Goal: Find contact information: Find contact information

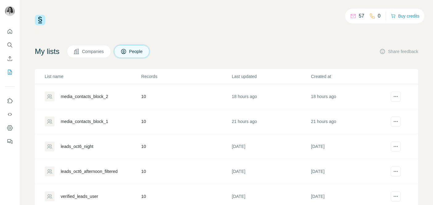
click at [91, 121] on div "media_contacts_block_1" at bounding box center [84, 121] width 47 height 6
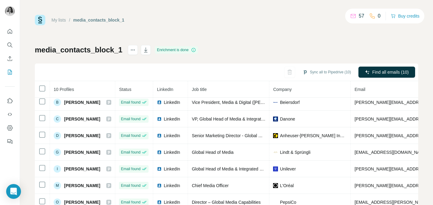
scroll to position [54, 0]
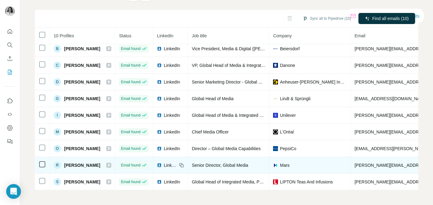
click at [79, 164] on span "[PERSON_NAME]" at bounding box center [82, 165] width 36 height 6
click at [164, 164] on span "LinkedIn" at bounding box center [171, 165] width 14 height 6
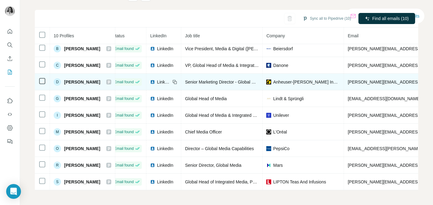
scroll to position [20, 0]
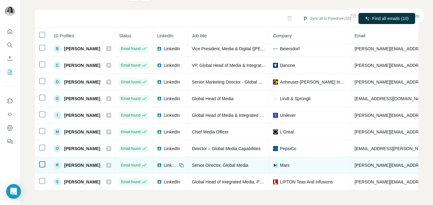
click at [170, 164] on span "LinkedIn" at bounding box center [171, 165] width 14 height 6
